Goal: Obtain resource: Obtain resource

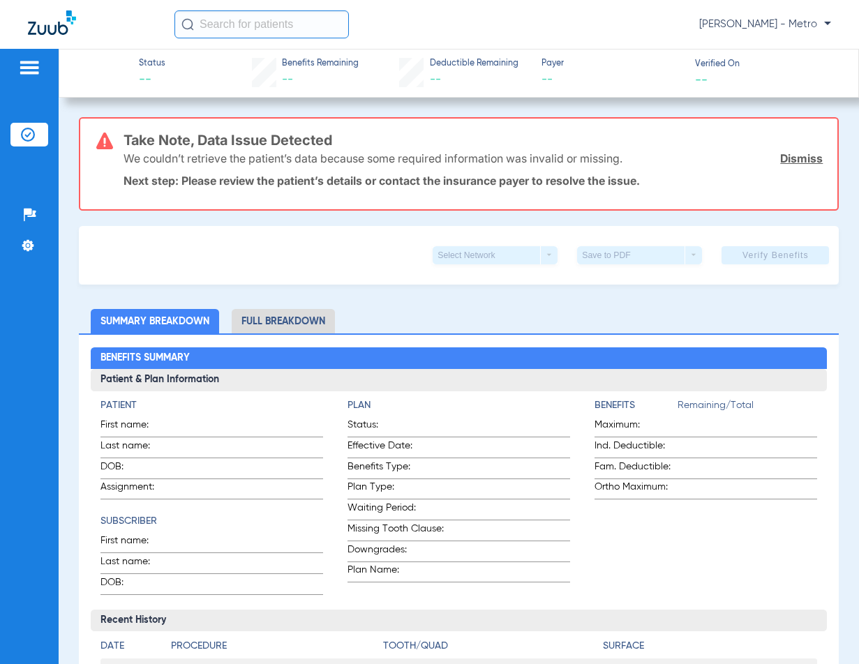
click at [304, 29] on input "text" at bounding box center [261, 24] width 174 height 28
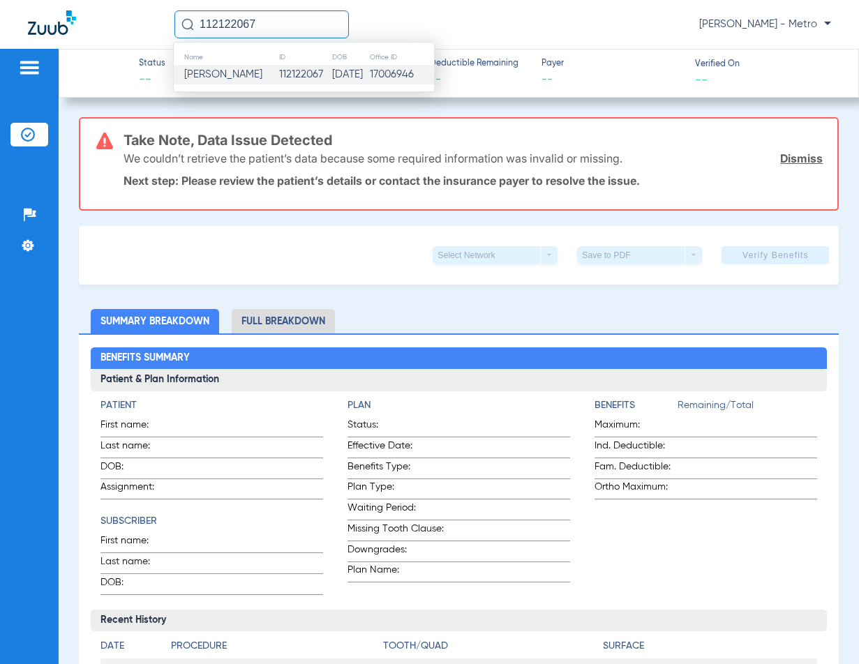
type input "112122067"
click at [262, 71] on span "[PERSON_NAME]" at bounding box center [223, 74] width 78 height 10
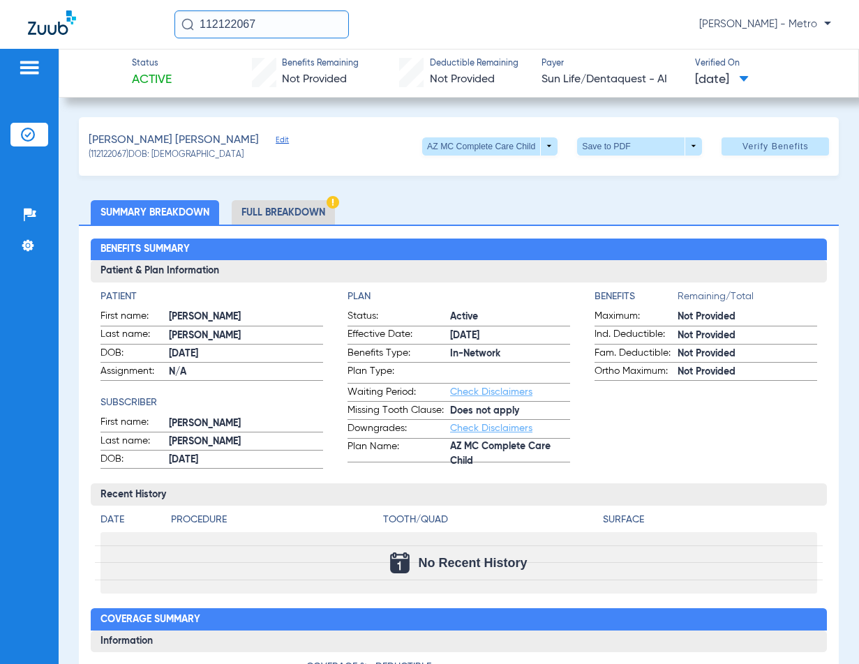
click at [284, 206] on li "Full Breakdown" at bounding box center [283, 212] width 103 height 24
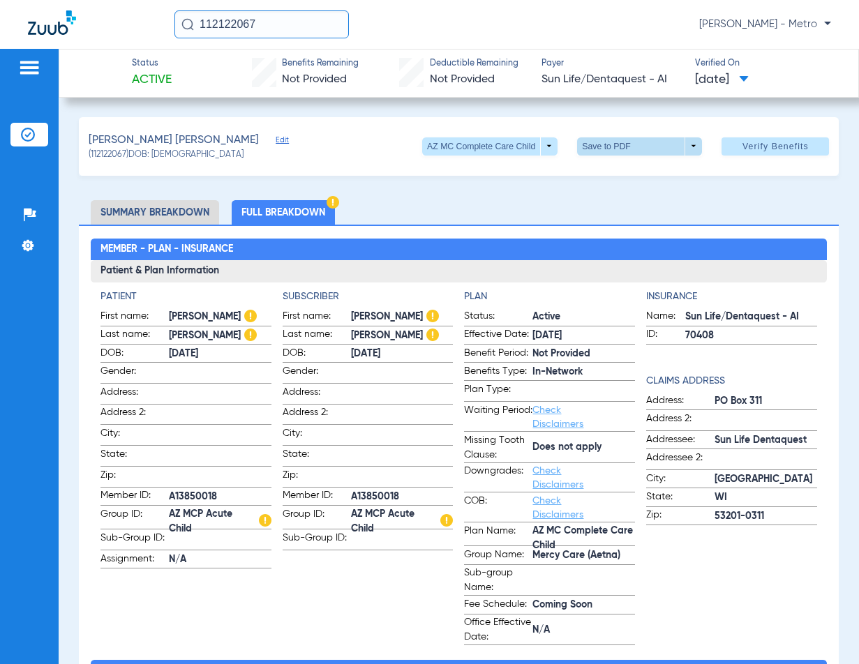
click at [623, 144] on span at bounding box center [639, 146] width 33 height 33
click at [632, 180] on button "insert_drive_file Save to PDF" at bounding box center [620, 174] width 105 height 28
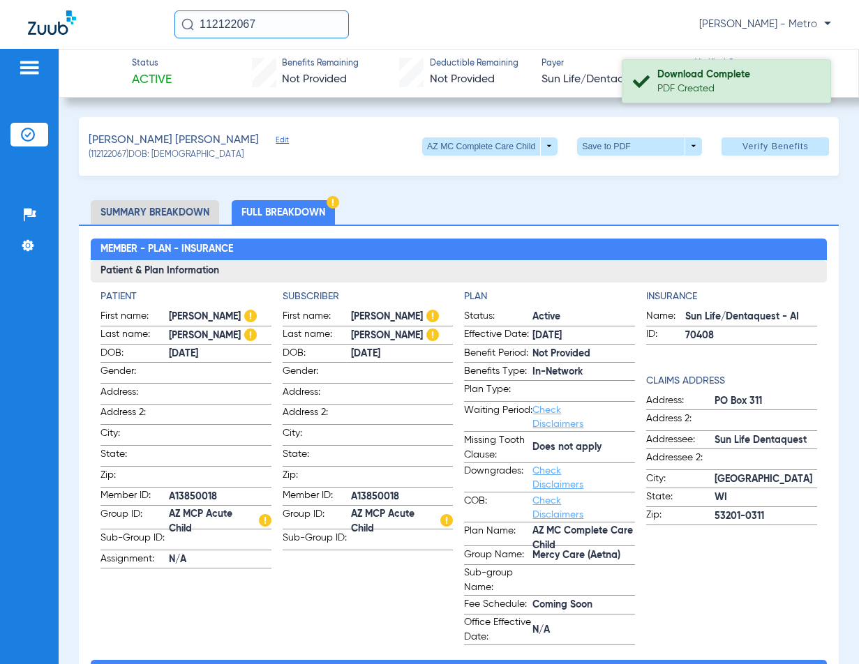
click at [720, 75] on div "Download Complete" at bounding box center [737, 75] width 161 height 14
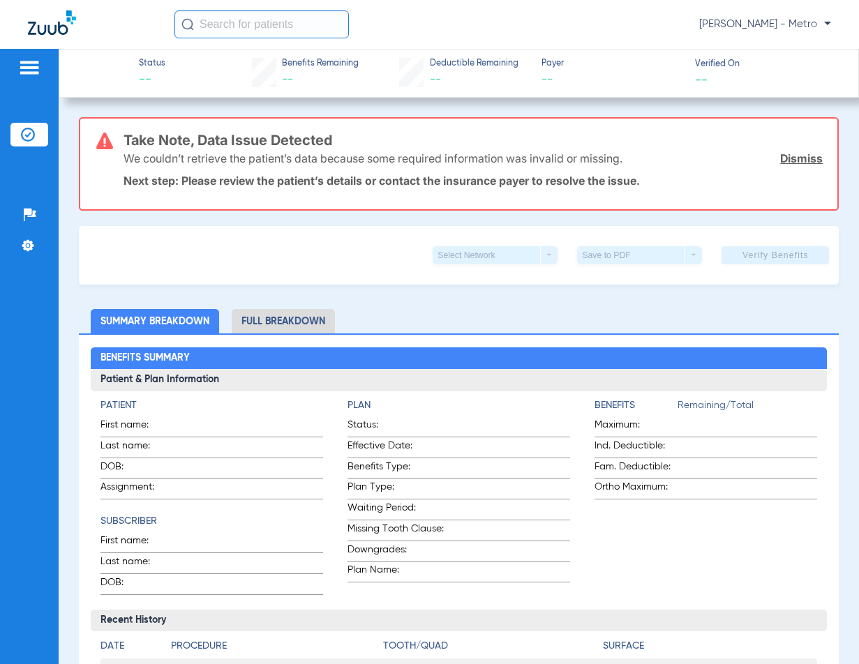
click at [273, 30] on input "text" at bounding box center [261, 24] width 174 height 28
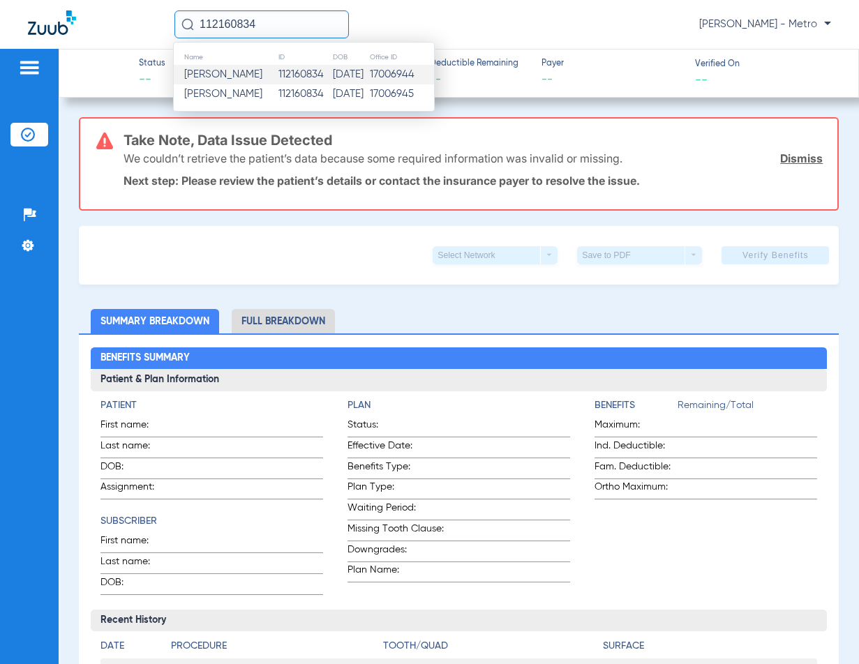
type input "112160834"
click at [377, 75] on td "17006944" at bounding box center [401, 75] width 65 height 20
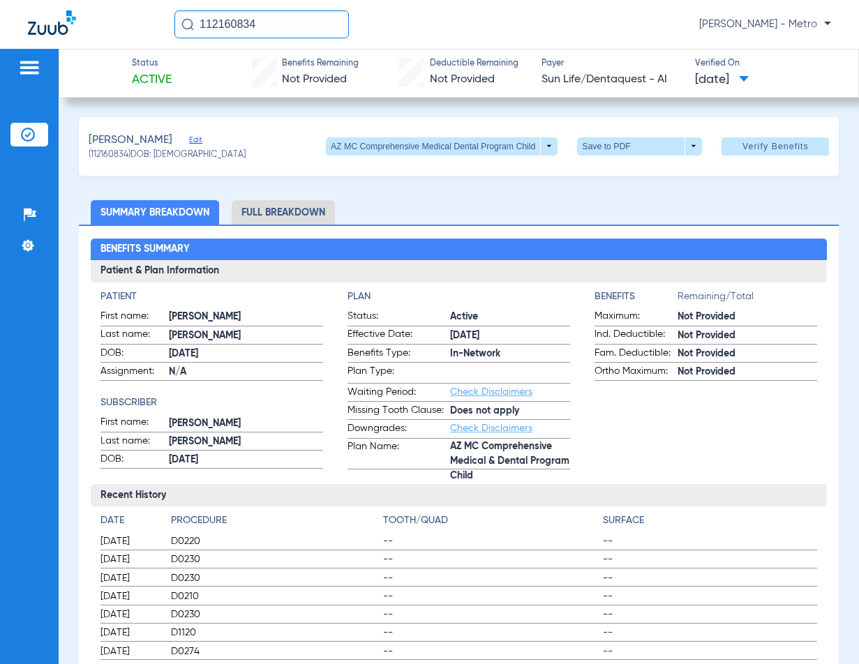
click at [295, 207] on li "Full Breakdown" at bounding box center [283, 212] width 103 height 24
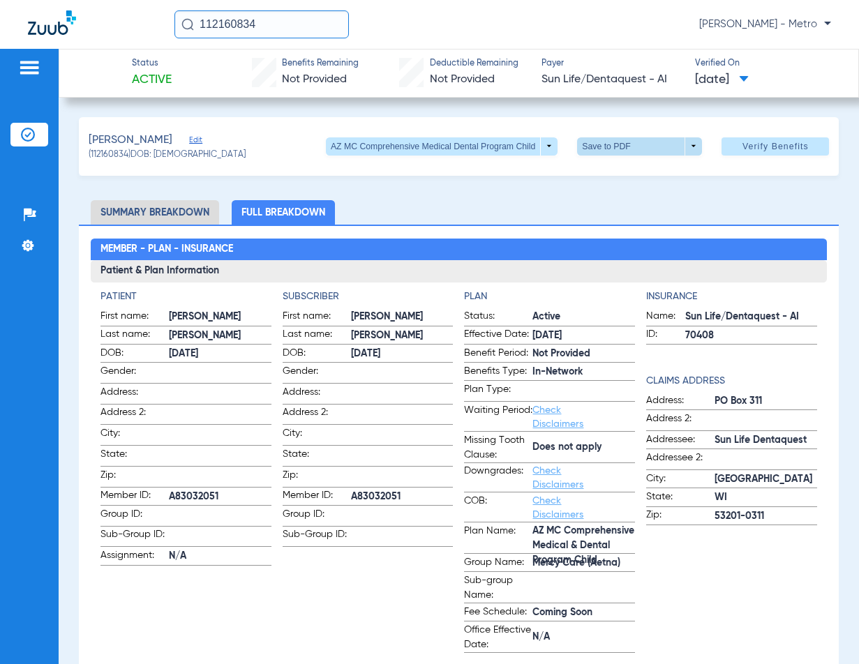
click at [606, 149] on span at bounding box center [639, 146] width 125 height 18
click at [647, 173] on span "Save to PDF" at bounding box center [634, 174] width 55 height 10
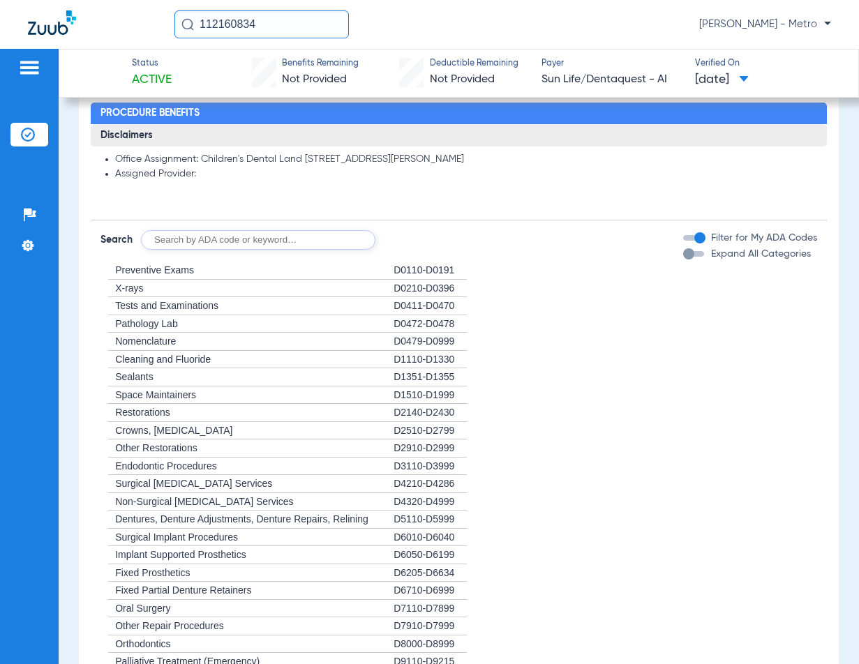
scroll to position [1326, 0]
